Goal: Information Seeking & Learning: Learn about a topic

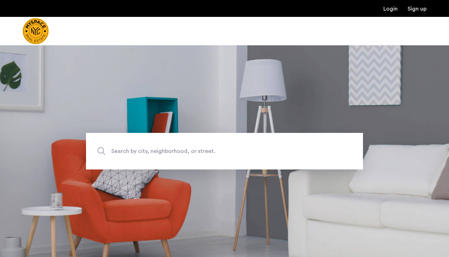
click at [140, 150] on span "Search by city, neighborhood, or street." at bounding box center [208, 150] width 194 height 9
click at [140, 150] on input "Search by city, neighborhood, or street." at bounding box center [224, 151] width 277 height 37
type input "**********"
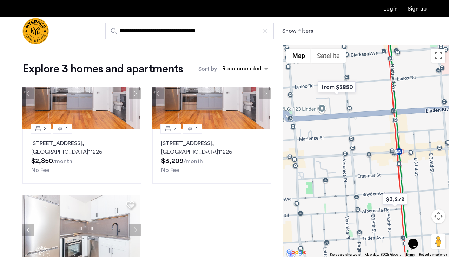
click at [291, 30] on button "Show filters" at bounding box center [297, 31] width 31 height 8
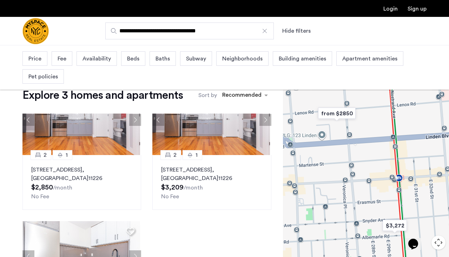
click at [291, 30] on button "Hide filters" at bounding box center [296, 31] width 28 height 8
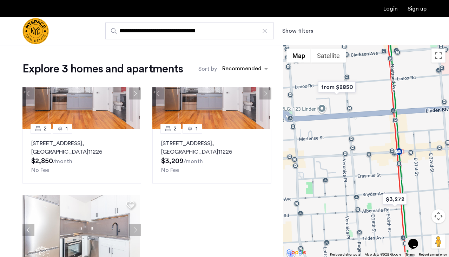
drag, startPoint x: 232, startPoint y: 28, endPoint x: 125, endPoint y: 30, distance: 106.4
click at [125, 30] on input "**********" at bounding box center [189, 30] width 169 height 17
type input "*"
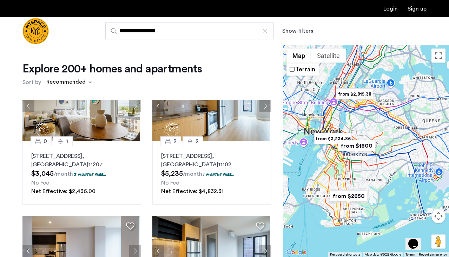
click at [301, 30] on button "Show filters" at bounding box center [297, 31] width 31 height 8
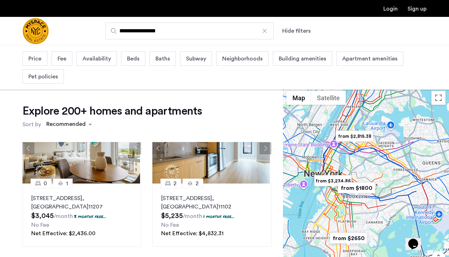
click at [133, 56] on span "Beds" at bounding box center [133, 58] width 12 height 8
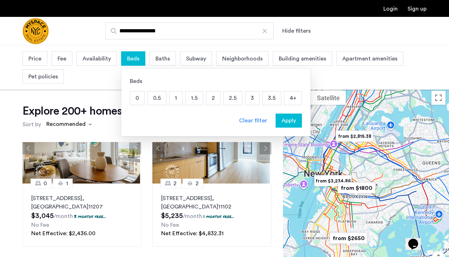
click at [258, 99] on p "3" at bounding box center [252, 97] width 14 height 13
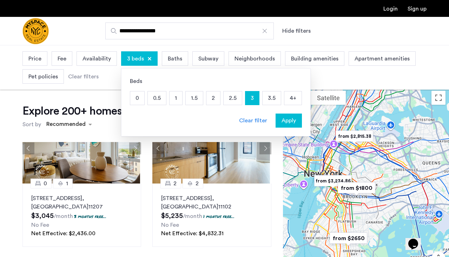
click at [290, 124] on span "Apply" at bounding box center [289, 120] width 14 height 8
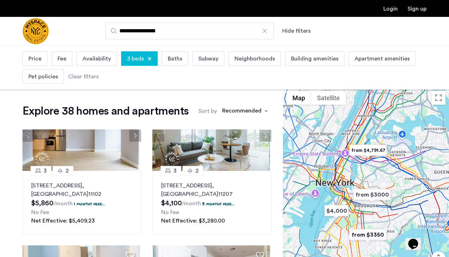
scroll to position [6, 0]
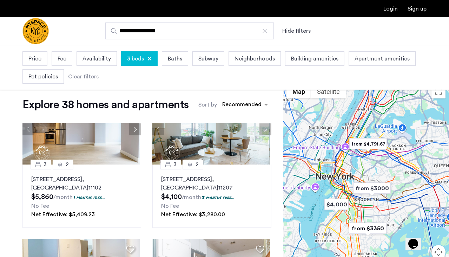
click at [370, 191] on img "from $3000" at bounding box center [371, 188] width 43 height 16
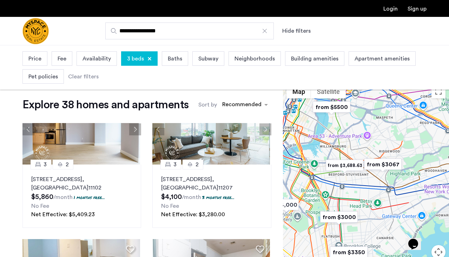
click at [348, 182] on div "To navigate, press the arrow keys." at bounding box center [366, 187] width 166 height 212
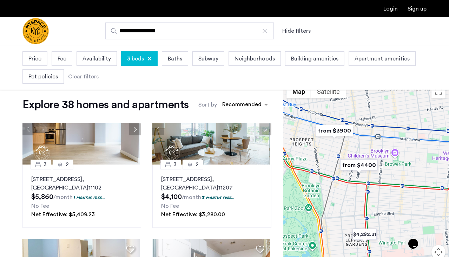
drag, startPoint x: 316, startPoint y: 206, endPoint x: 384, endPoint y: 159, distance: 83.0
click at [384, 159] on div at bounding box center [366, 187] width 166 height 212
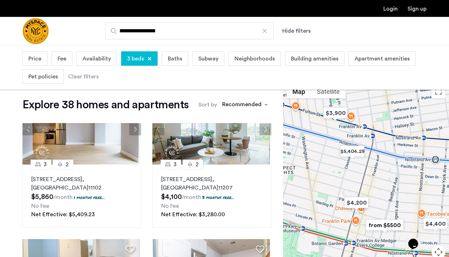
drag, startPoint x: 327, startPoint y: 166, endPoint x: 379, endPoint y: 202, distance: 63.3
click at [379, 202] on div at bounding box center [366, 187] width 166 height 212
click at [340, 117] on img "$3,900" at bounding box center [336, 113] width 30 height 16
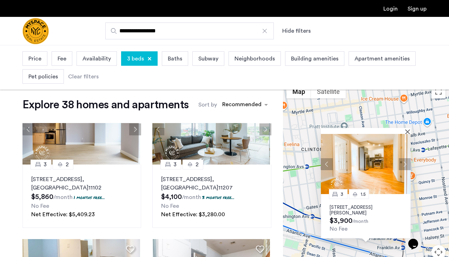
click at [402, 162] on button "Next apartment" at bounding box center [405, 164] width 12 height 12
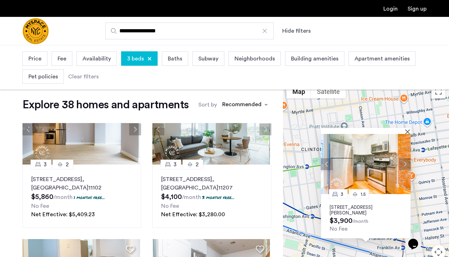
click at [402, 162] on button "Next apartment" at bounding box center [405, 164] width 12 height 12
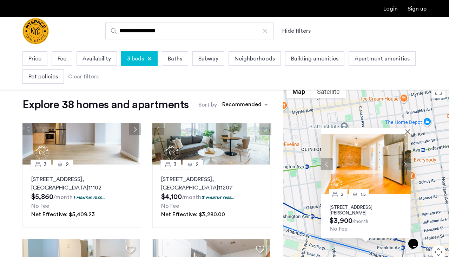
click at [402, 162] on button "Next apartment" at bounding box center [405, 164] width 12 height 12
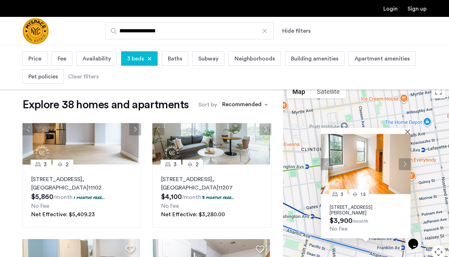
click at [402, 162] on button "Next apartment" at bounding box center [405, 164] width 12 height 12
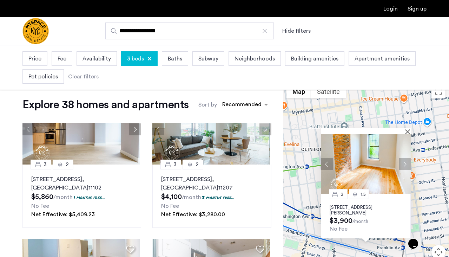
click at [402, 162] on button "Next apartment" at bounding box center [405, 164] width 12 height 12
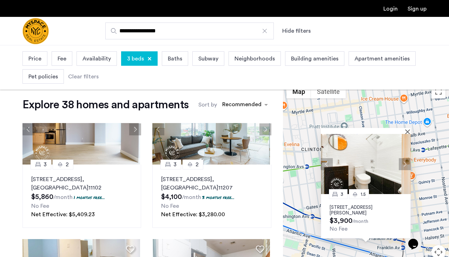
click at [402, 162] on button "Next apartment" at bounding box center [405, 164] width 12 height 12
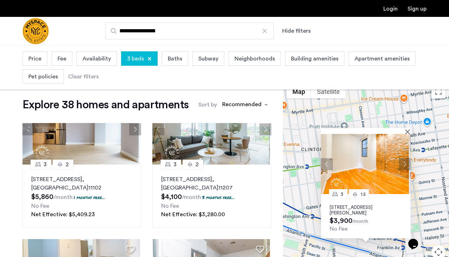
click at [402, 162] on button "Next apartment" at bounding box center [405, 164] width 12 height 12
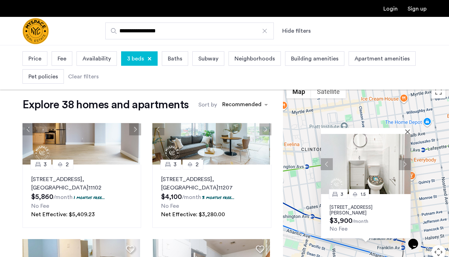
click at [402, 162] on button "Next apartment" at bounding box center [405, 164] width 12 height 12
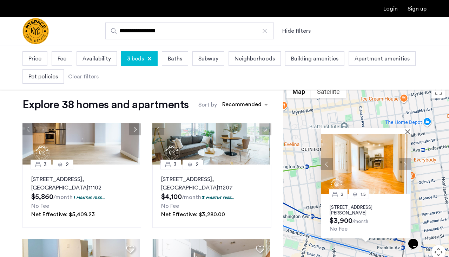
click at [402, 162] on button "Next apartment" at bounding box center [405, 164] width 12 height 12
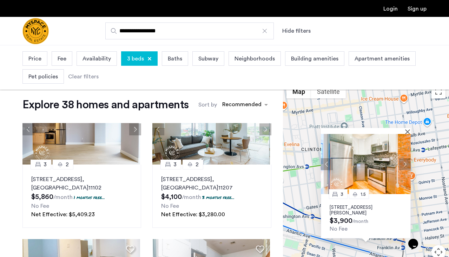
click at [402, 162] on button "Next apartment" at bounding box center [405, 164] width 12 height 12
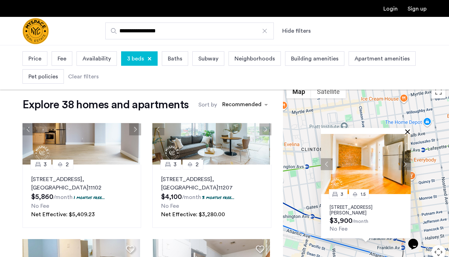
click at [408, 131] on button "Close" at bounding box center [409, 131] width 5 height 5
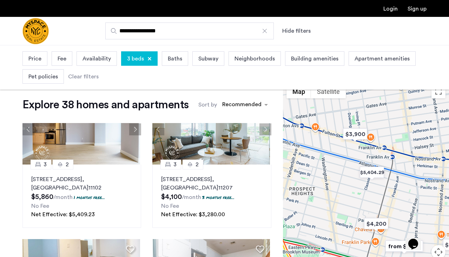
drag, startPoint x: 395, startPoint y: 191, endPoint x: 384, endPoint y: 94, distance: 96.8
click at [384, 94] on div at bounding box center [366, 187] width 166 height 212
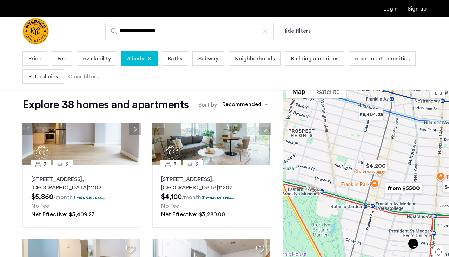
drag, startPoint x: 398, startPoint y: 184, endPoint x: 394, endPoint y: 106, distance: 78.1
click at [394, 106] on div at bounding box center [366, 187] width 166 height 212
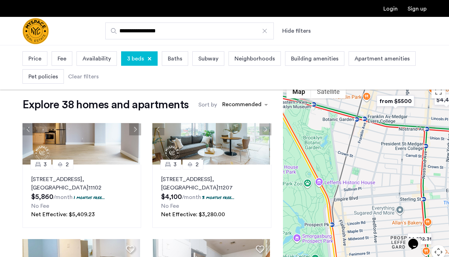
drag, startPoint x: 384, startPoint y: 215, endPoint x: 378, endPoint y: 128, distance: 86.6
click at [378, 128] on div at bounding box center [366, 187] width 166 height 212
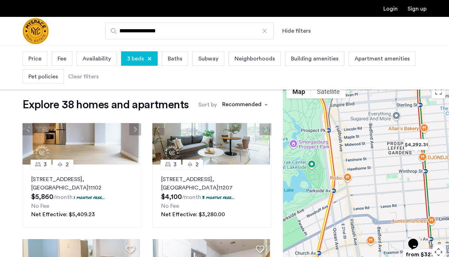
drag, startPoint x: 376, startPoint y: 185, endPoint x: 377, endPoint y: 101, distance: 83.9
click at [377, 101] on div at bounding box center [366, 187] width 166 height 212
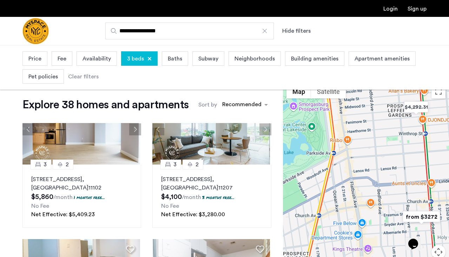
drag, startPoint x: 378, startPoint y: 195, endPoint x: 377, endPoint y: 153, distance: 42.1
click at [377, 153] on div at bounding box center [366, 187] width 166 height 212
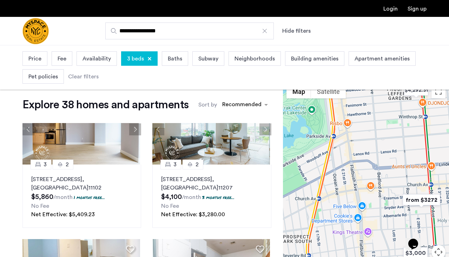
click at [414, 202] on img "from $3272" at bounding box center [421, 200] width 43 height 16
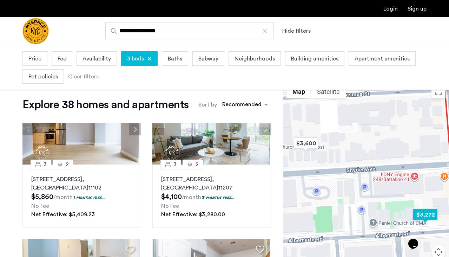
click at [424, 215] on img "$3,272" at bounding box center [425, 214] width 30 height 16
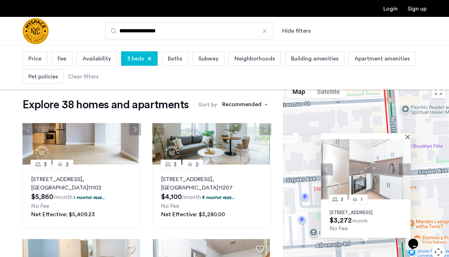
click at [402, 163] on button "Next apartment" at bounding box center [405, 169] width 12 height 12
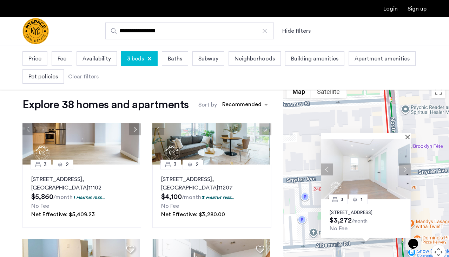
click at [402, 163] on button "Next apartment" at bounding box center [405, 169] width 12 height 12
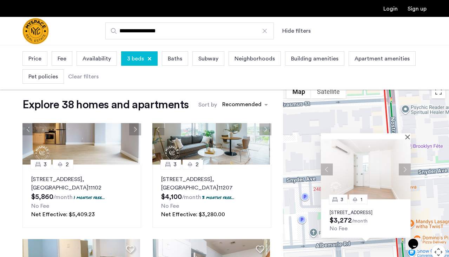
click at [402, 163] on button "Next apartment" at bounding box center [405, 169] width 12 height 12
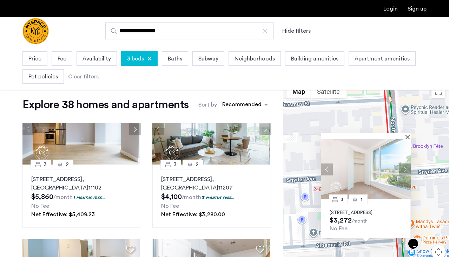
click at [402, 163] on button "Next apartment" at bounding box center [405, 169] width 12 height 12
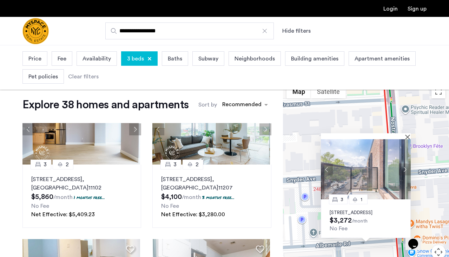
click at [402, 163] on button "Next apartment" at bounding box center [405, 169] width 12 height 12
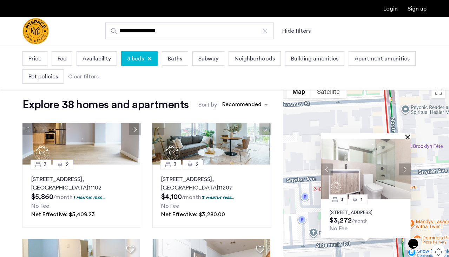
click at [407, 134] on button "Close" at bounding box center [409, 136] width 5 height 5
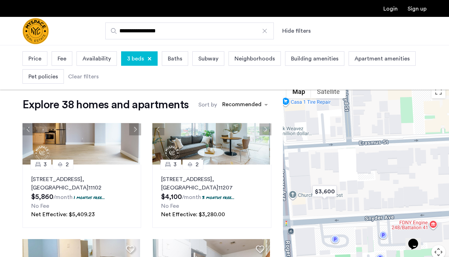
drag, startPoint x: 312, startPoint y: 172, endPoint x: 392, endPoint y: 210, distance: 88.1
click at [392, 210] on div at bounding box center [366, 187] width 166 height 212
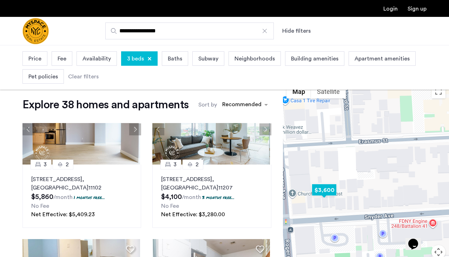
click at [324, 190] on img "$3,600" at bounding box center [324, 190] width 30 height 16
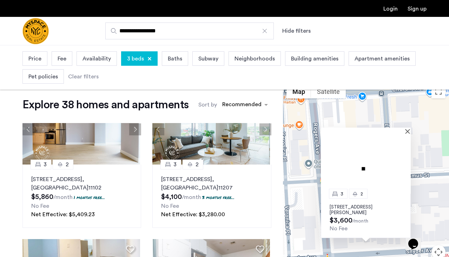
click at [367, 208] on p "2717 Snyder Avenue, Unit 3F, Brooklyn, NY 11226" at bounding box center [366, 209] width 72 height 11
click at [408, 133] on button "Close" at bounding box center [409, 131] width 5 height 5
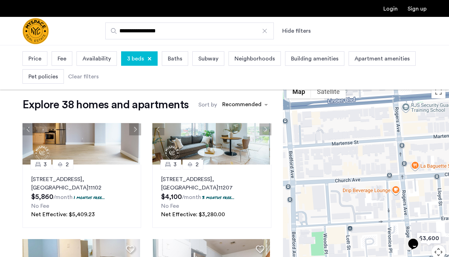
drag, startPoint x: 398, startPoint y: 189, endPoint x: 448, endPoint y: 224, distance: 61.3
click at [448, 224] on div at bounding box center [366, 187] width 166 height 212
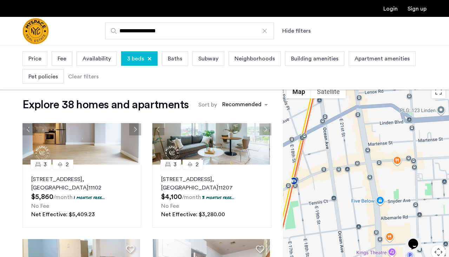
drag, startPoint x: 338, startPoint y: 199, endPoint x: 423, endPoint y: 173, distance: 89.0
click at [423, 173] on div at bounding box center [366, 187] width 166 height 212
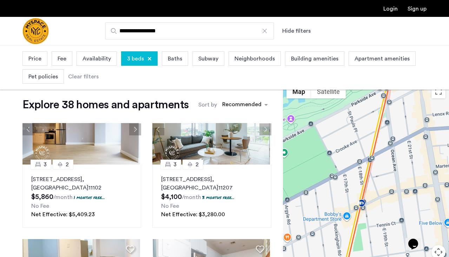
drag, startPoint x: 346, startPoint y: 179, endPoint x: 417, endPoint y: 202, distance: 74.1
click at [417, 202] on div at bounding box center [366, 187] width 166 height 212
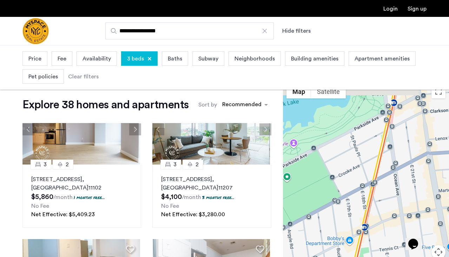
drag, startPoint x: 380, startPoint y: 166, endPoint x: 382, endPoint y: 187, distance: 20.8
click at [382, 187] on div at bounding box center [366, 187] width 166 height 212
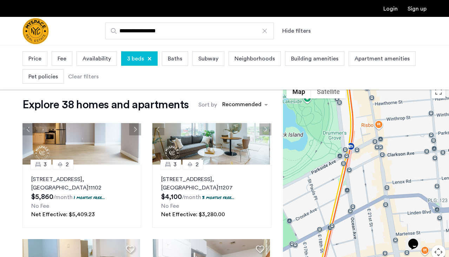
drag, startPoint x: 402, startPoint y: 137, endPoint x: 358, endPoint y: 184, distance: 64.6
click at [358, 184] on div at bounding box center [366, 187] width 166 height 212
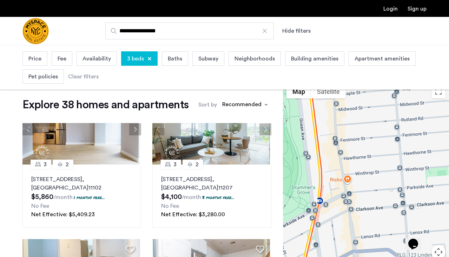
drag, startPoint x: 390, startPoint y: 161, endPoint x: 360, endPoint y: 217, distance: 63.8
click at [360, 217] on div at bounding box center [366, 187] width 166 height 212
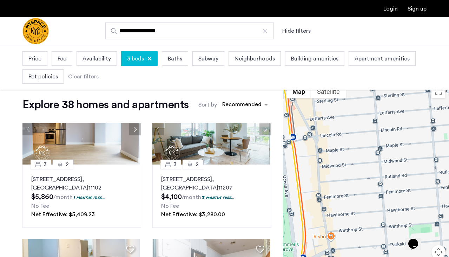
drag, startPoint x: 412, startPoint y: 123, endPoint x: 397, endPoint y: 184, distance: 63.2
click at [397, 185] on div at bounding box center [366, 187] width 166 height 212
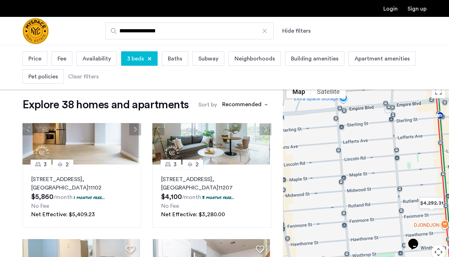
drag, startPoint x: 393, startPoint y: 150, endPoint x: 345, endPoint y: 188, distance: 61.4
click at [345, 188] on div at bounding box center [366, 187] width 166 height 212
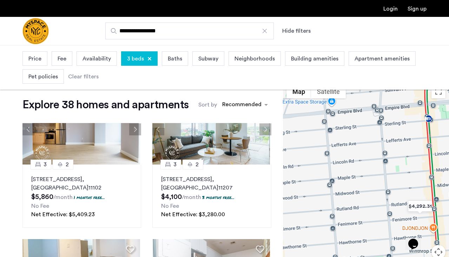
click at [437, 251] on button "Map camera controls" at bounding box center [439, 252] width 14 height 14
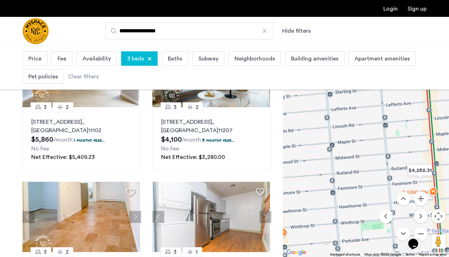
scroll to position [64, 0]
click at [425, 231] on div "Opens Chat This icon Opens the chat window." at bounding box center [416, 231] width 17 height 0
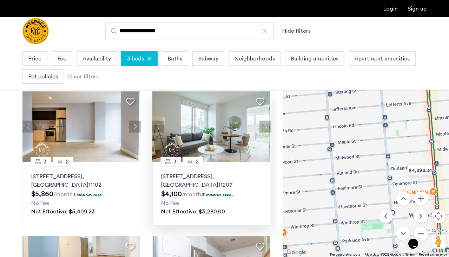
scroll to position [0, 0]
click at [425, 231] on div "Opens Chat This icon Opens the chat window." at bounding box center [416, 231] width 17 height 0
click at [227, 189] on p "2840 Atlantic Avenue, Unit 531, Brooklyn , NY 11207" at bounding box center [211, 180] width 101 height 17
click at [424, 231] on div "Opens Chat This icon Opens the chat window." at bounding box center [416, 231] width 17 height 0
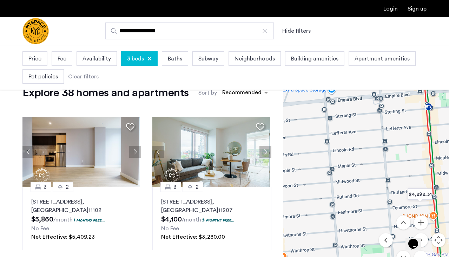
scroll to position [20, 0]
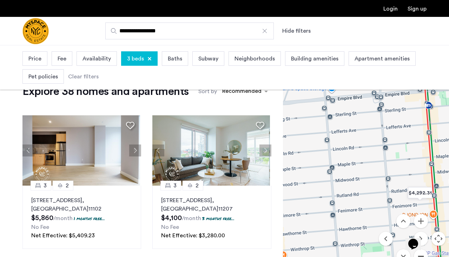
click at [423, 255] on button "Zoom out" at bounding box center [421, 256] width 14 height 14
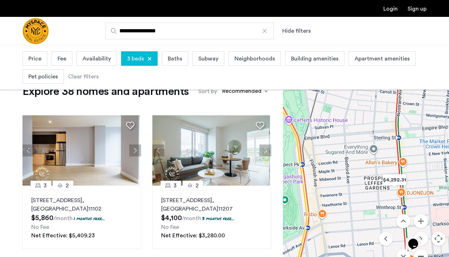
click at [423, 255] on button "Zoom out" at bounding box center [421, 256] width 14 height 14
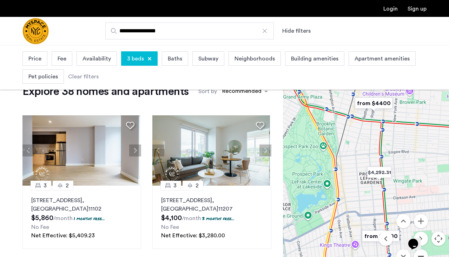
click at [423, 255] on button "Zoom out" at bounding box center [421, 256] width 14 height 14
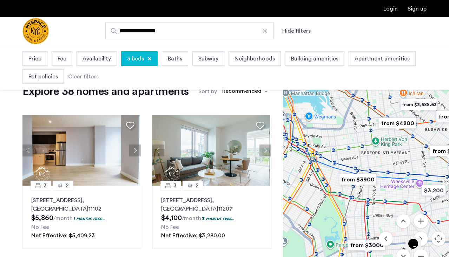
drag, startPoint x: 404, startPoint y: 119, endPoint x: 398, endPoint y: 172, distance: 53.4
click at [398, 172] on div at bounding box center [366, 173] width 166 height 212
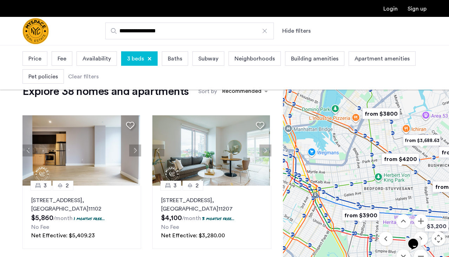
drag, startPoint x: 387, startPoint y: 149, endPoint x: 390, endPoint y: 188, distance: 39.1
click at [390, 188] on div at bounding box center [366, 173] width 166 height 212
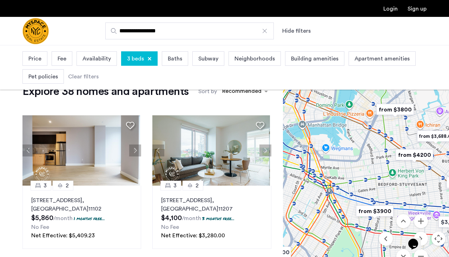
drag, startPoint x: 333, startPoint y: 191, endPoint x: 353, endPoint y: 184, distance: 20.5
click at [353, 184] on div at bounding box center [366, 173] width 166 height 212
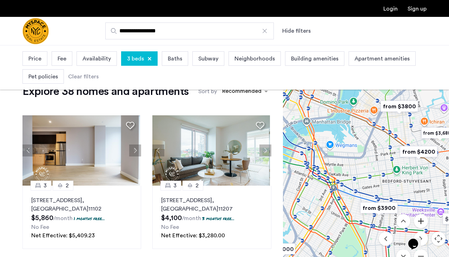
click at [419, 218] on button "Zoom in" at bounding box center [421, 221] width 14 height 14
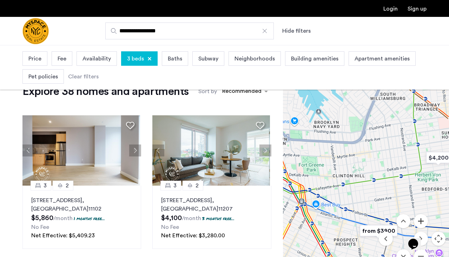
click at [419, 218] on button "Zoom in" at bounding box center [421, 221] width 14 height 14
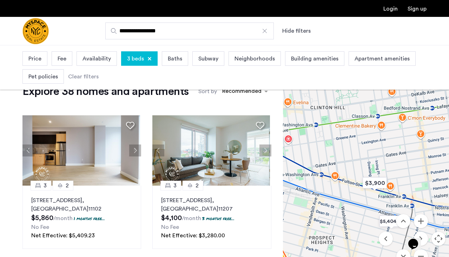
drag, startPoint x: 384, startPoint y: 211, endPoint x: 381, endPoint y: 141, distance: 70.7
click at [381, 141] on div at bounding box center [366, 173] width 166 height 212
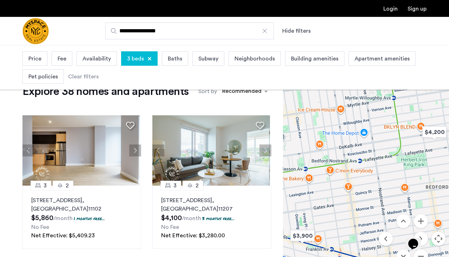
drag, startPoint x: 418, startPoint y: 158, endPoint x: 344, endPoint y: 210, distance: 90.2
click at [344, 210] on div at bounding box center [366, 173] width 166 height 212
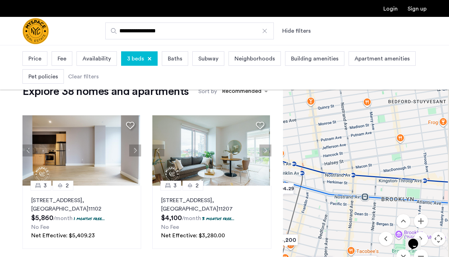
drag, startPoint x: 399, startPoint y: 195, endPoint x: 361, endPoint y: 106, distance: 95.9
click at [361, 106] on div at bounding box center [366, 173] width 166 height 212
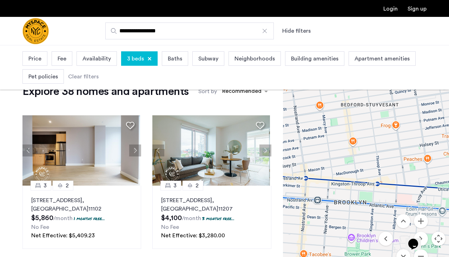
drag, startPoint x: 399, startPoint y: 143, endPoint x: 351, endPoint y: 146, distance: 47.9
click at [351, 146] on div at bounding box center [366, 173] width 166 height 212
click at [423, 221] on button "Zoom in" at bounding box center [421, 221] width 14 height 14
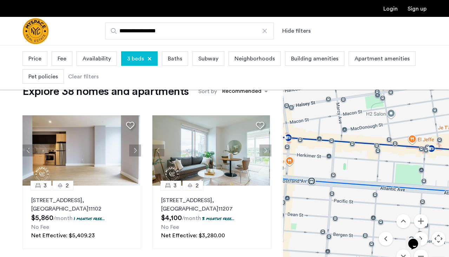
drag, startPoint x: 341, startPoint y: 208, endPoint x: 393, endPoint y: 156, distance: 74.0
click at [393, 156] on div at bounding box center [366, 173] width 166 height 212
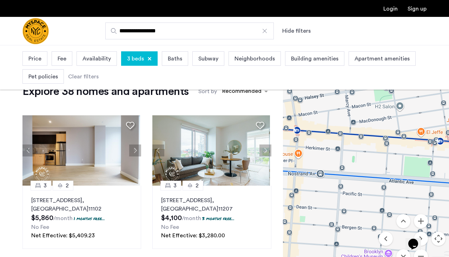
drag, startPoint x: 172, startPoint y: 33, endPoint x: 118, endPoint y: 32, distance: 53.4
click at [118, 32] on input "**********" at bounding box center [189, 30] width 169 height 17
type input "**********"
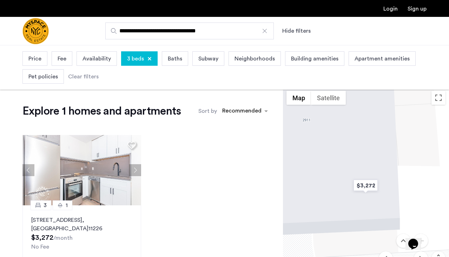
click at [149, 57] on div "3 beds" at bounding box center [139, 58] width 37 height 14
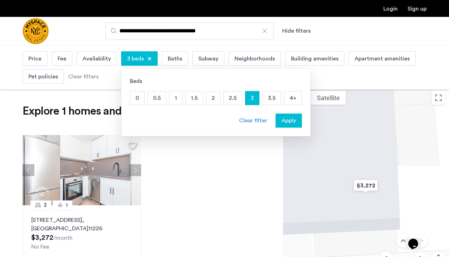
click at [254, 119] on div "Clear filter" at bounding box center [253, 120] width 28 height 8
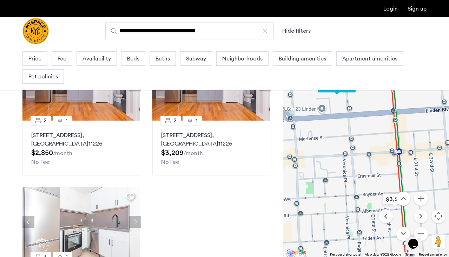
scroll to position [57, 0]
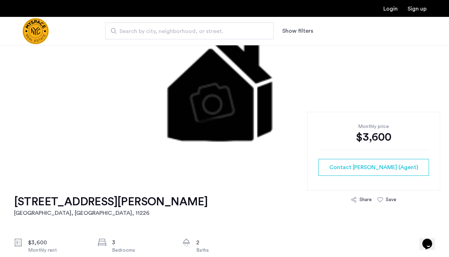
scroll to position [116, 0]
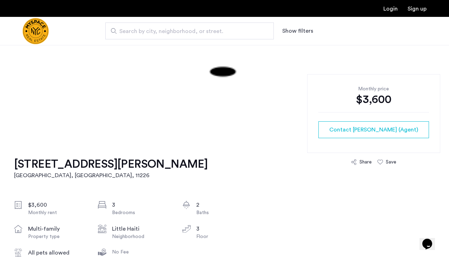
click at [153, 163] on div "2717 Snyder Avenue, Unit 3F Brooklyn, NY , 11226 $3,600 Monthly rent 3 Bedrooms…" at bounding box center [134, 223] width 241 height 166
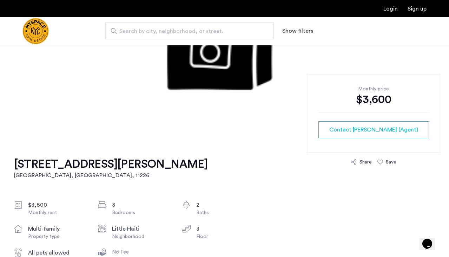
click at [147, 163] on h1 "2717 Snyder Avenue, Unit 3F" at bounding box center [111, 164] width 194 height 14
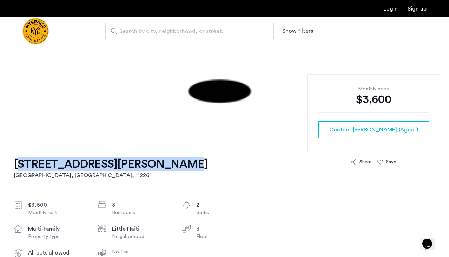
drag, startPoint x: 12, startPoint y: 163, endPoint x: 151, endPoint y: 170, distance: 138.8
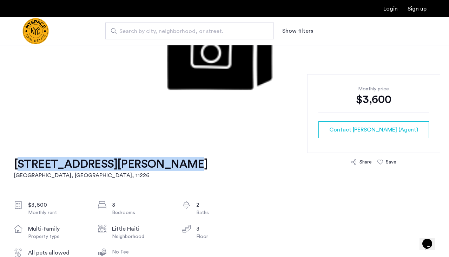
copy h1 "2717 Snyder Avenue, Unit 3F"
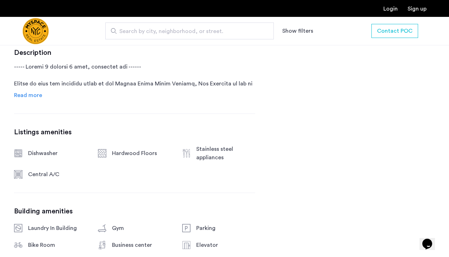
scroll to position [385, 0]
click at [36, 96] on span "Read more" at bounding box center [28, 95] width 28 height 6
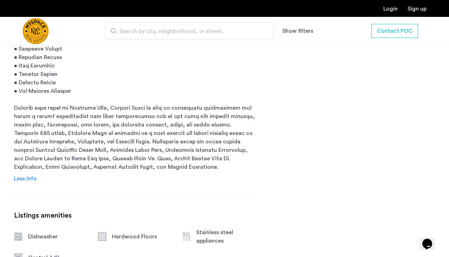
scroll to position [660, 0]
